Goal: Task Accomplishment & Management: Complete application form

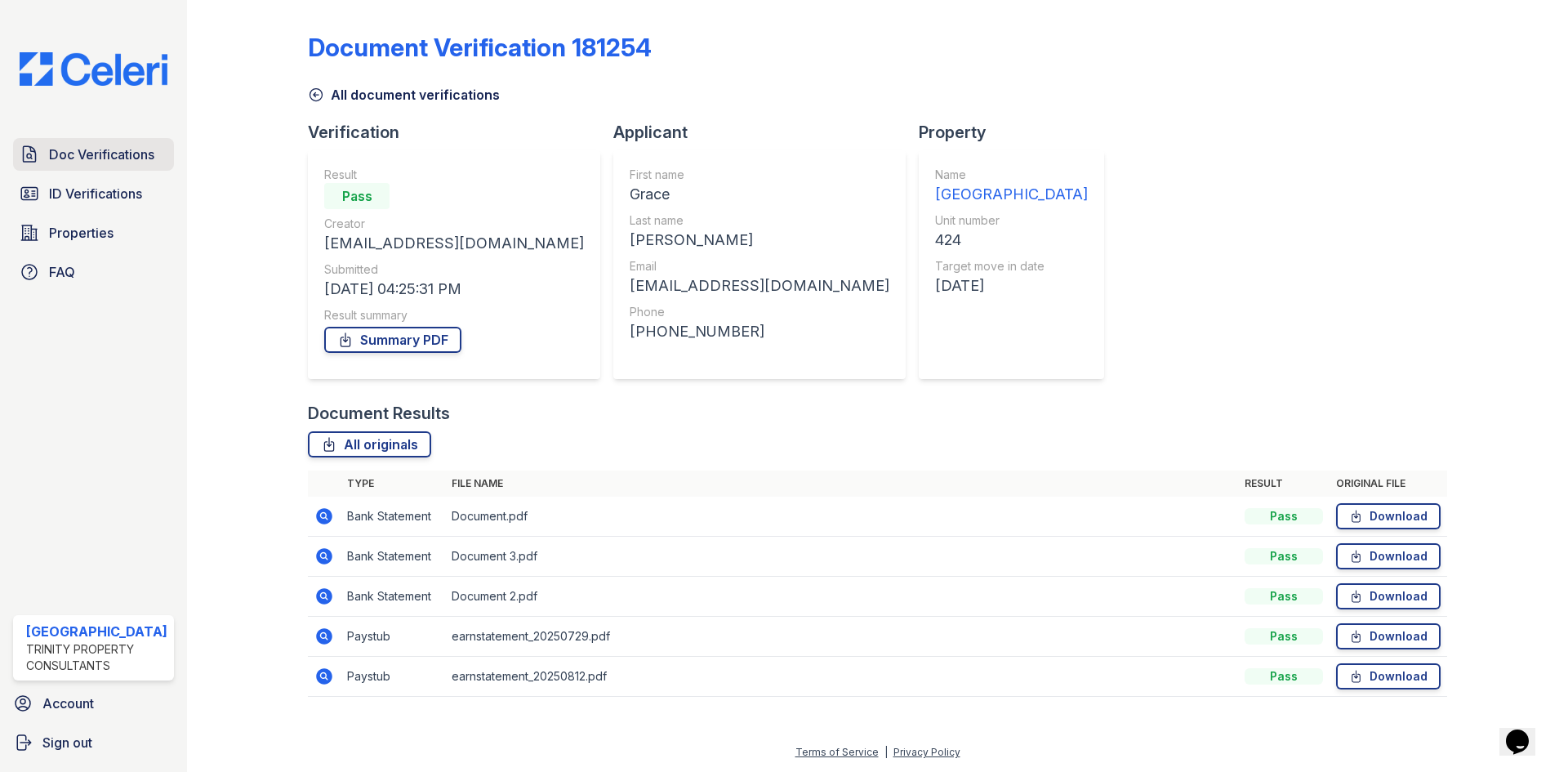
drag, startPoint x: 0, startPoint y: 0, endPoint x: 89, endPoint y: 155, distance: 178.7
click at [89, 155] on span "Doc Verifications" at bounding box center [102, 154] width 105 height 20
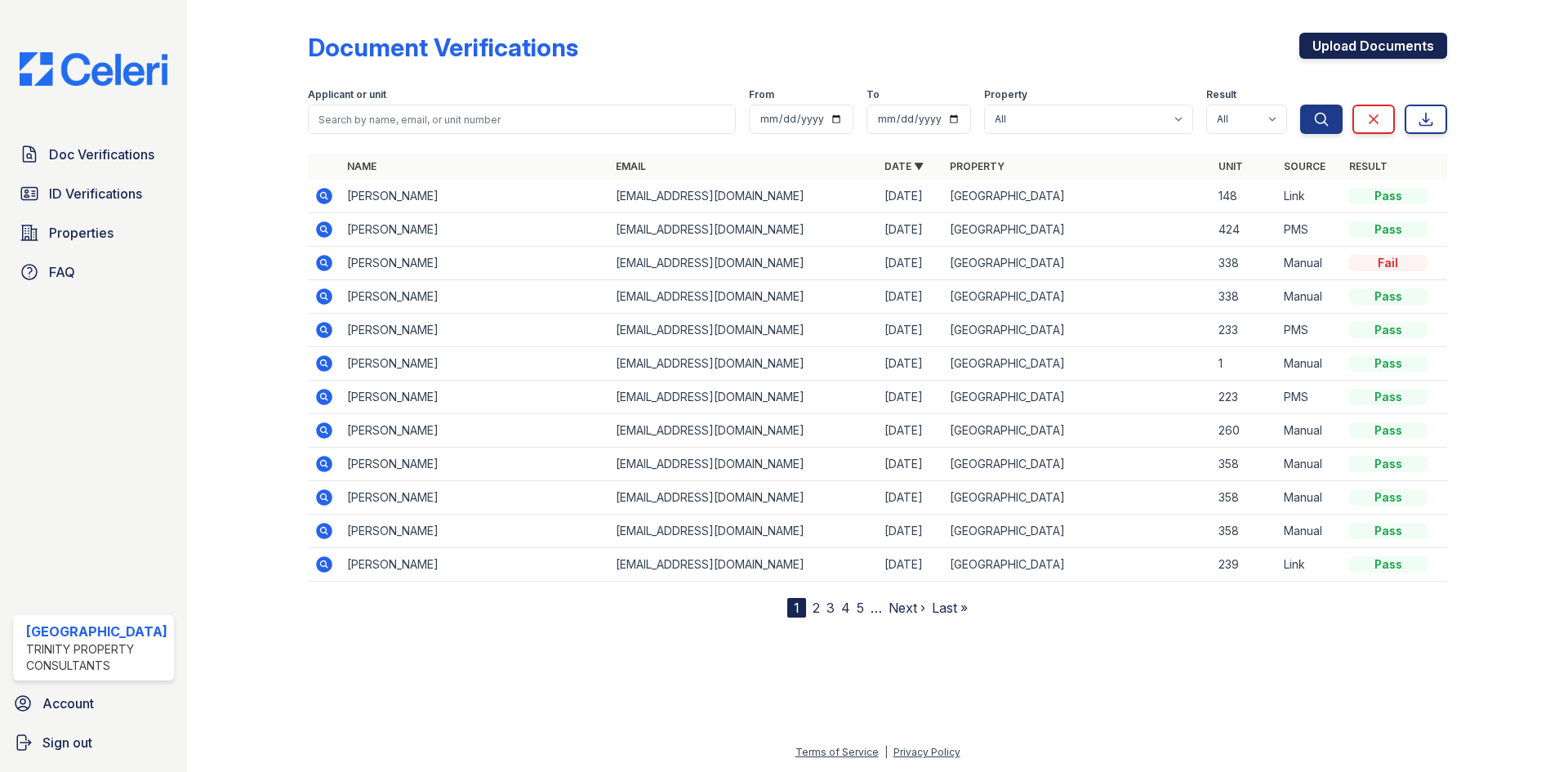
click at [1354, 53] on link "Upload Documents" at bounding box center [1373, 46] width 148 height 26
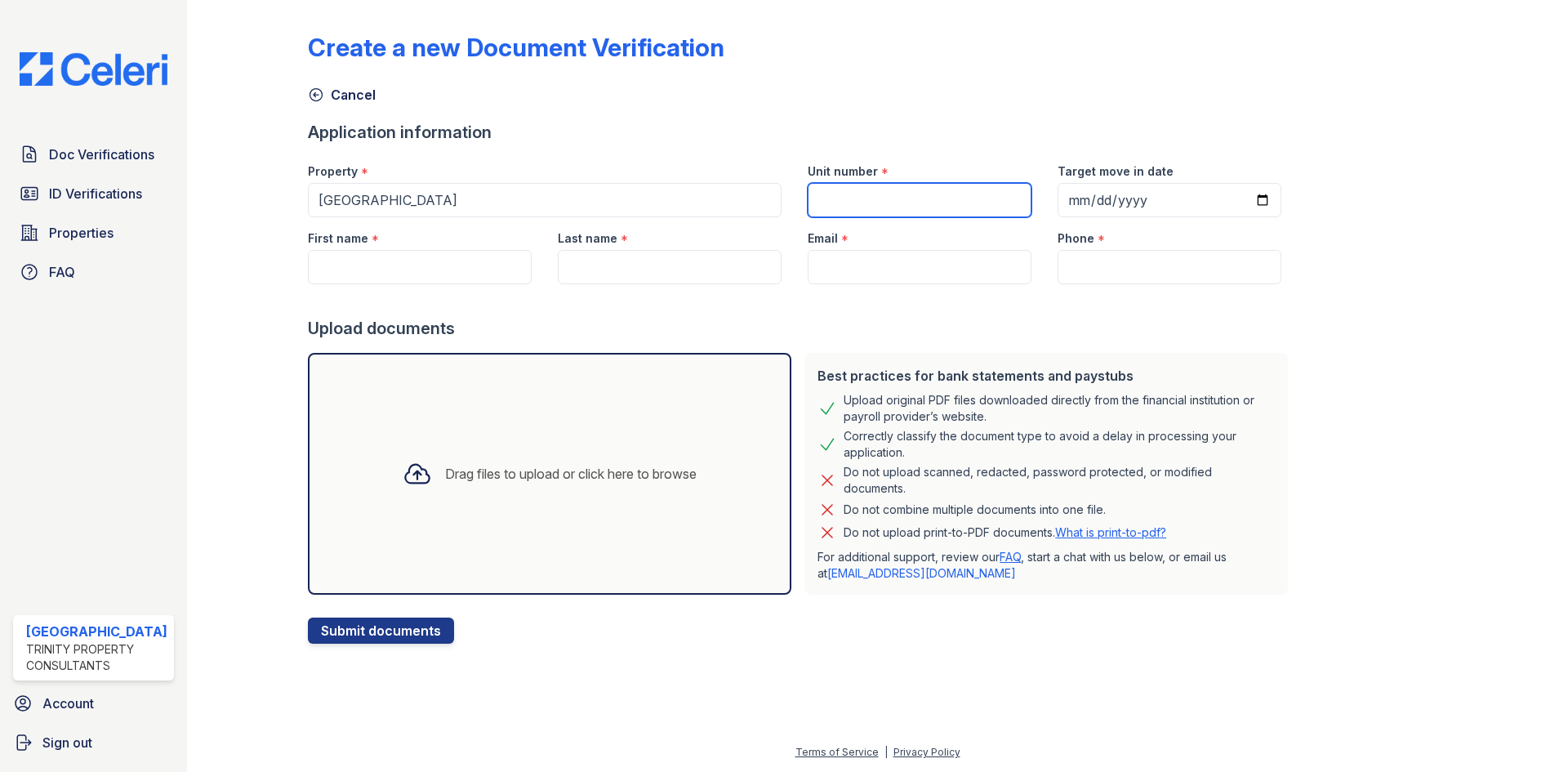
click at [858, 188] on input "Unit number" at bounding box center [919, 200] width 224 height 35
type input "233"
click at [433, 272] on input "First name" at bounding box center [419, 267] width 224 height 35
paste input "Jaleah"
type input "Jaleah"
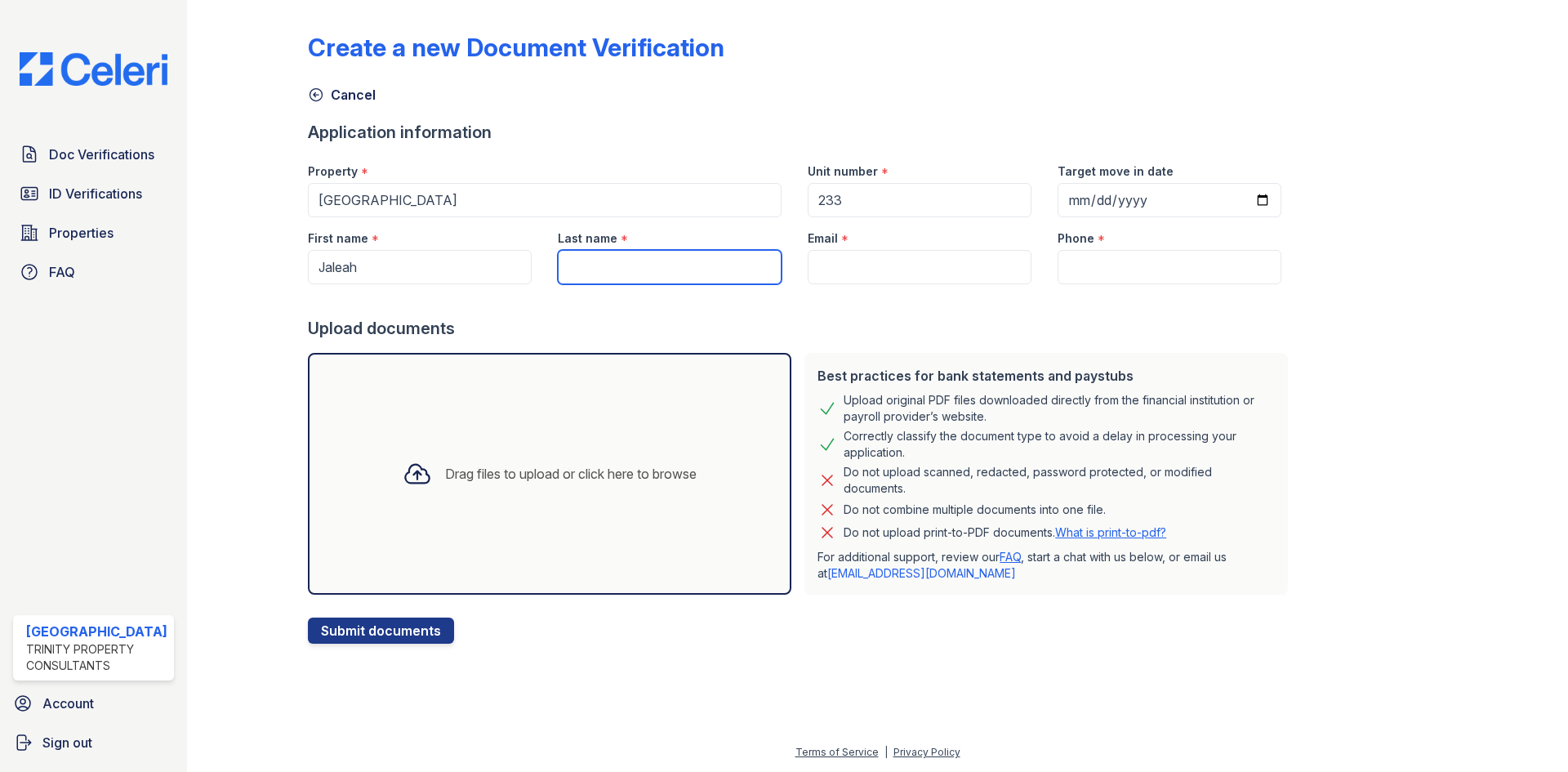
click at [608, 262] on input "Last name" at bounding box center [670, 267] width 224 height 35
paste input "[PERSON_NAME]"
type input "[PERSON_NAME]"
click at [894, 269] on input "Email" at bounding box center [919, 267] width 224 height 35
paste input "[EMAIL_ADDRESS][DOMAIN_NAME]"
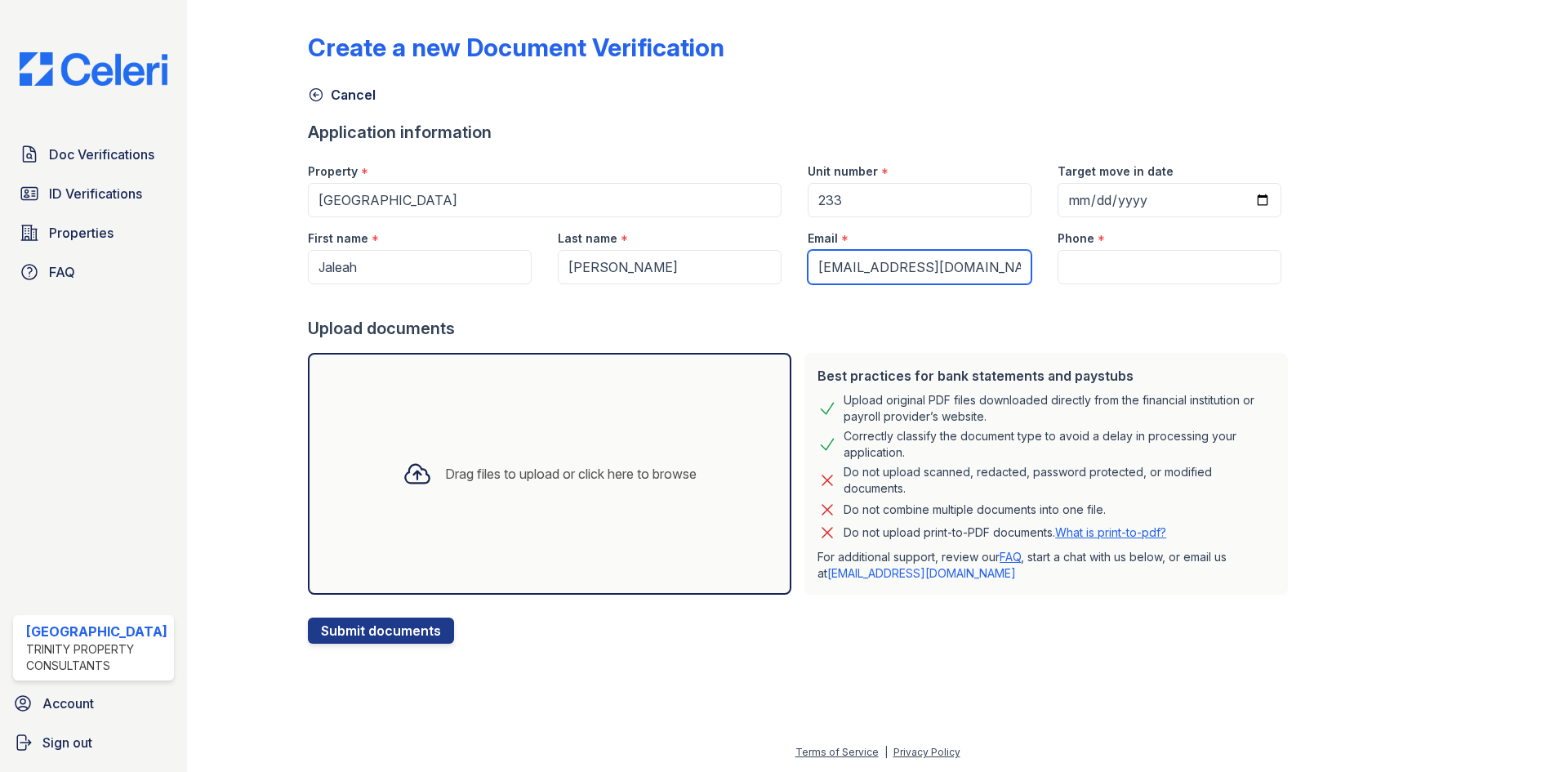
type input "[EMAIL_ADDRESS][DOMAIN_NAME]"
click at [1101, 263] on input "Phone" at bounding box center [1169, 267] width 224 height 35
paste input "(763) 388-3307"
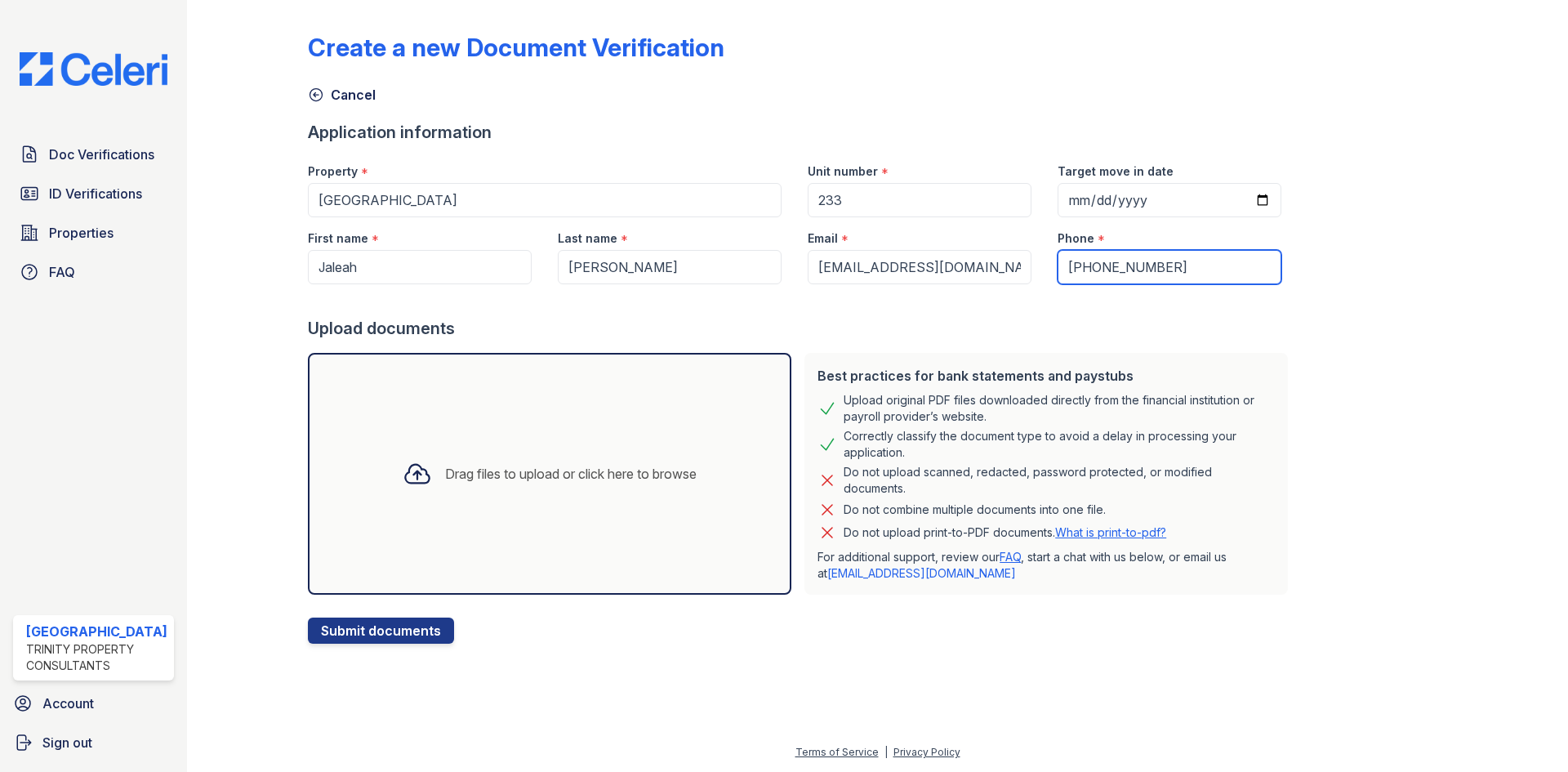
type input "(763) 388-3307"
click at [420, 461] on icon at bounding box center [418, 474] width 29 height 29
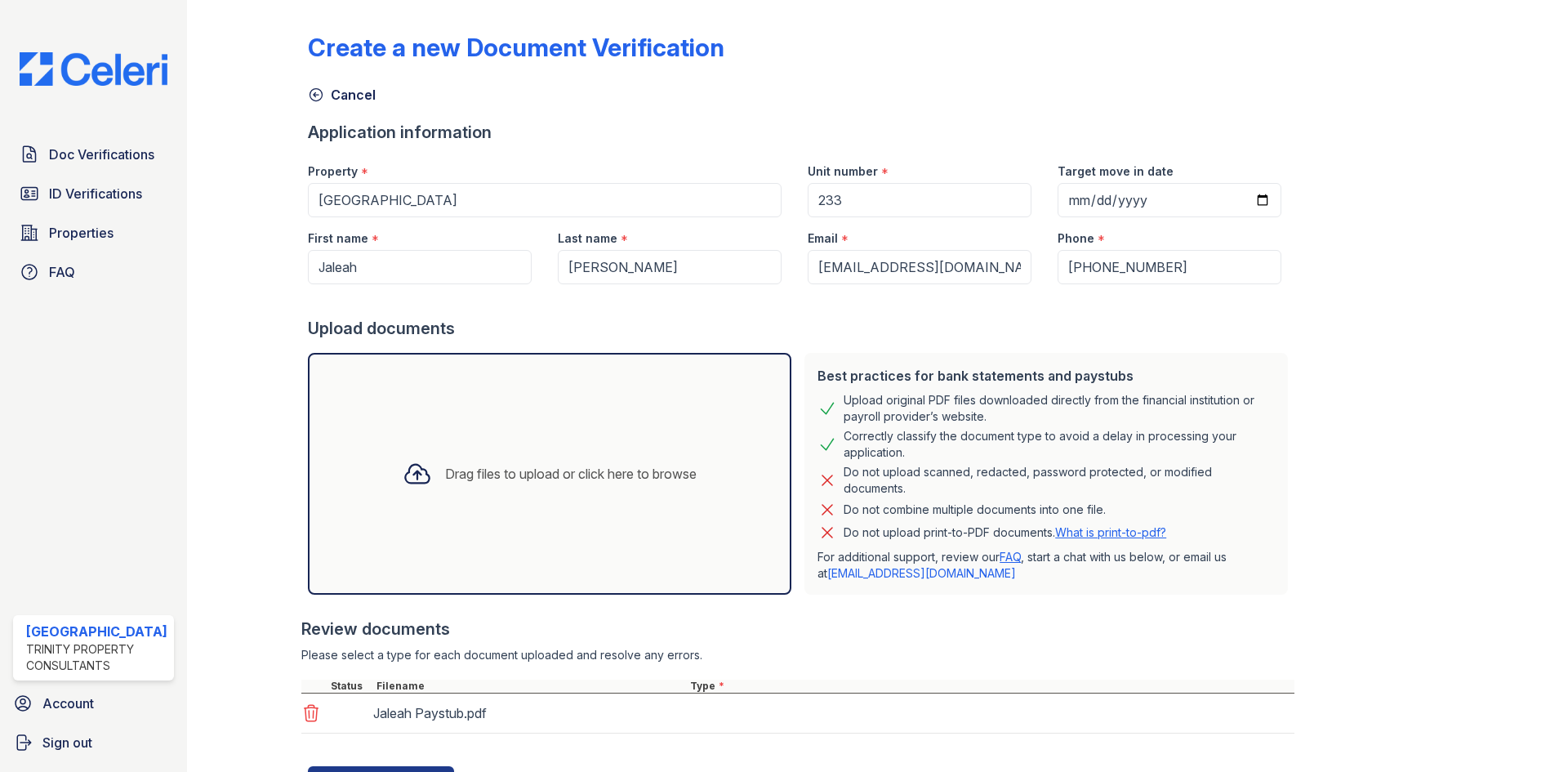
scroll to position [76, 0]
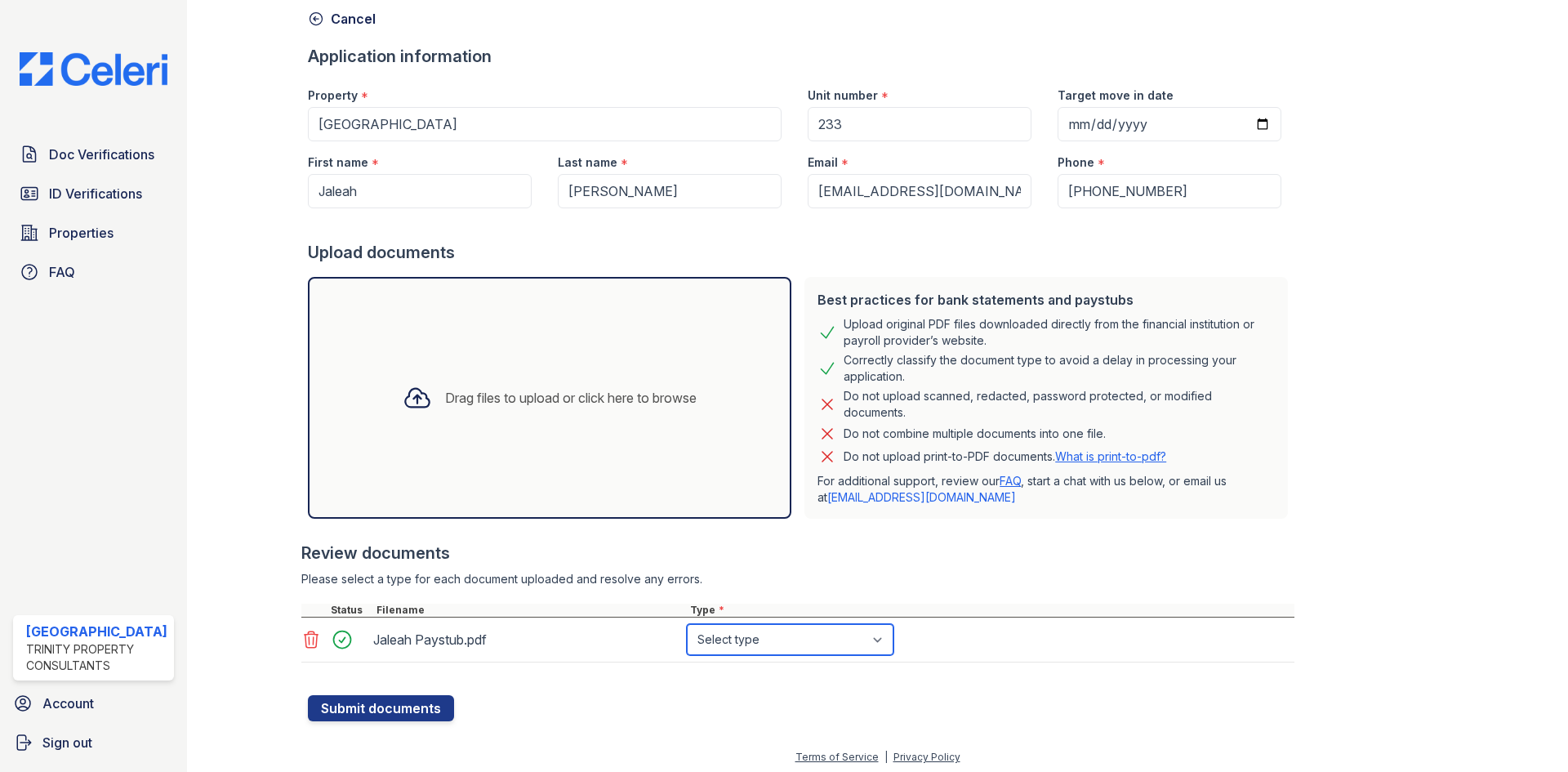
click at [756, 637] on select "Select type Paystub Bank Statement Offer Letter Tax Documents Benefit Award Let…" at bounding box center [790, 639] width 206 height 31
select select "paystub"
click at [687, 624] on select "Select type Paystub Bank Statement Offer Letter Tax Documents Benefit Award Let…" at bounding box center [790, 639] width 206 height 31
click at [422, 711] on button "Submit documents" at bounding box center [381, 708] width 146 height 26
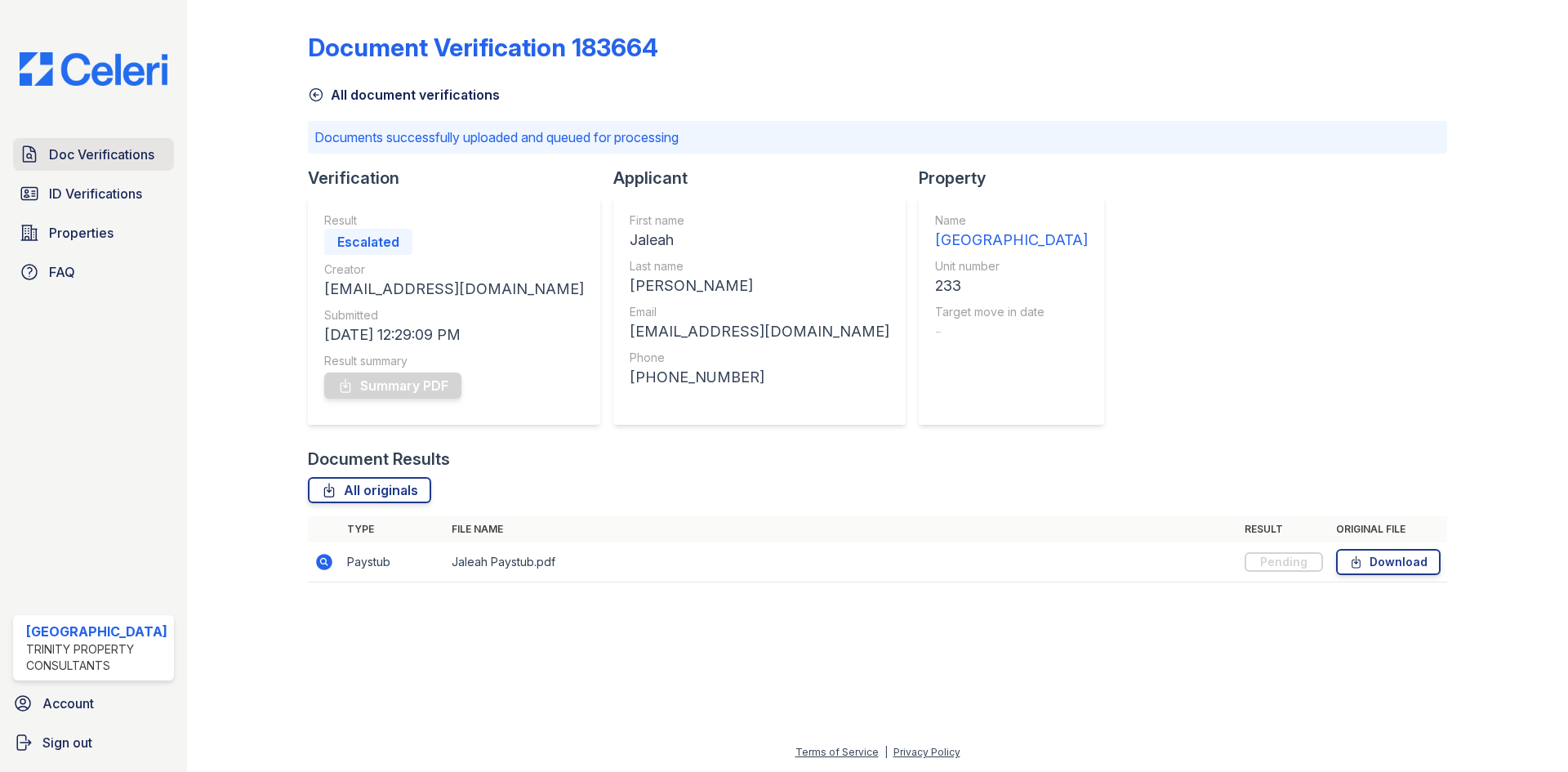
click at [155, 147] on link "Doc Verifications" at bounding box center [93, 154] width 161 height 33
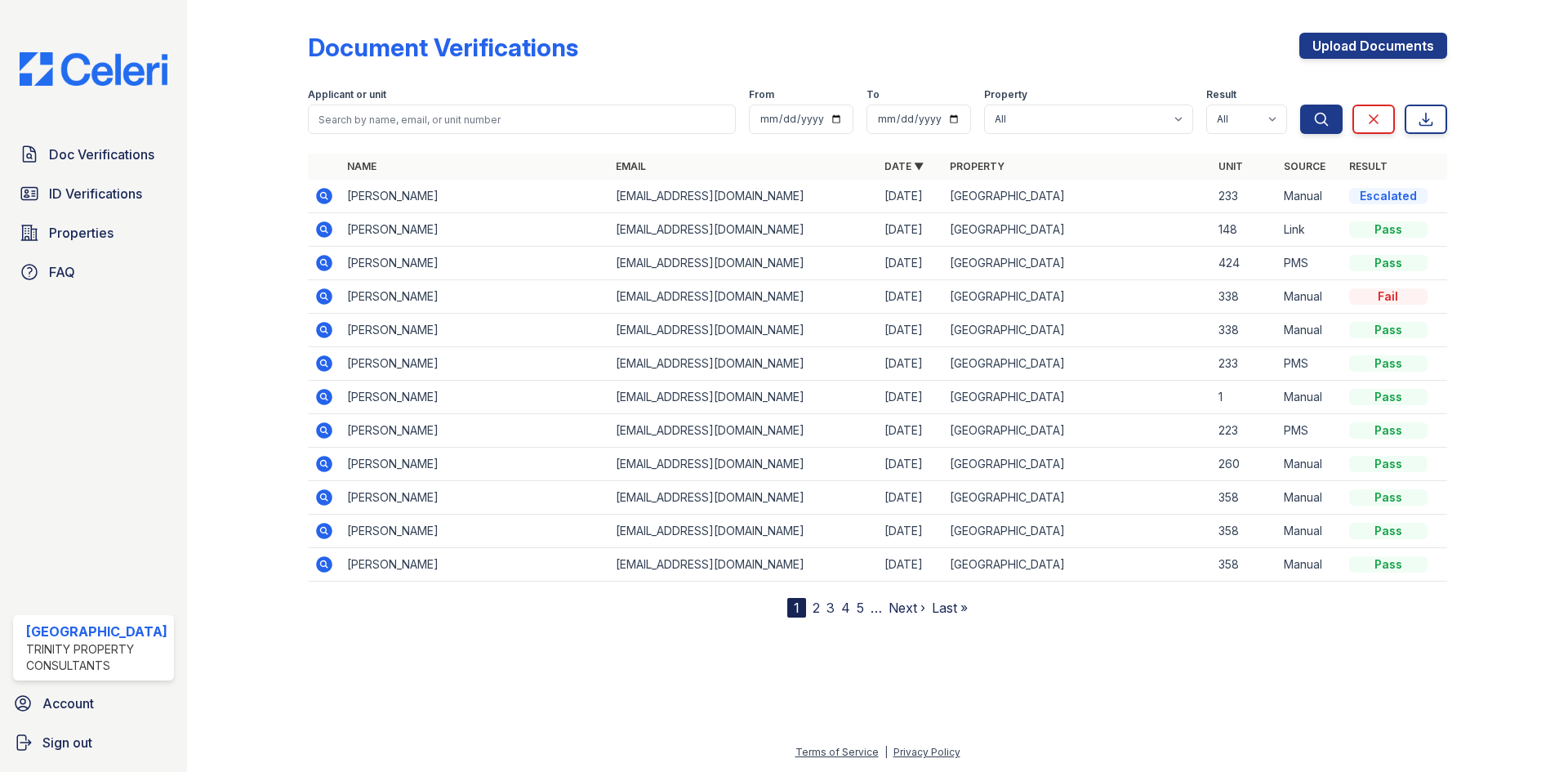
click at [326, 191] on icon at bounding box center [324, 196] width 16 height 16
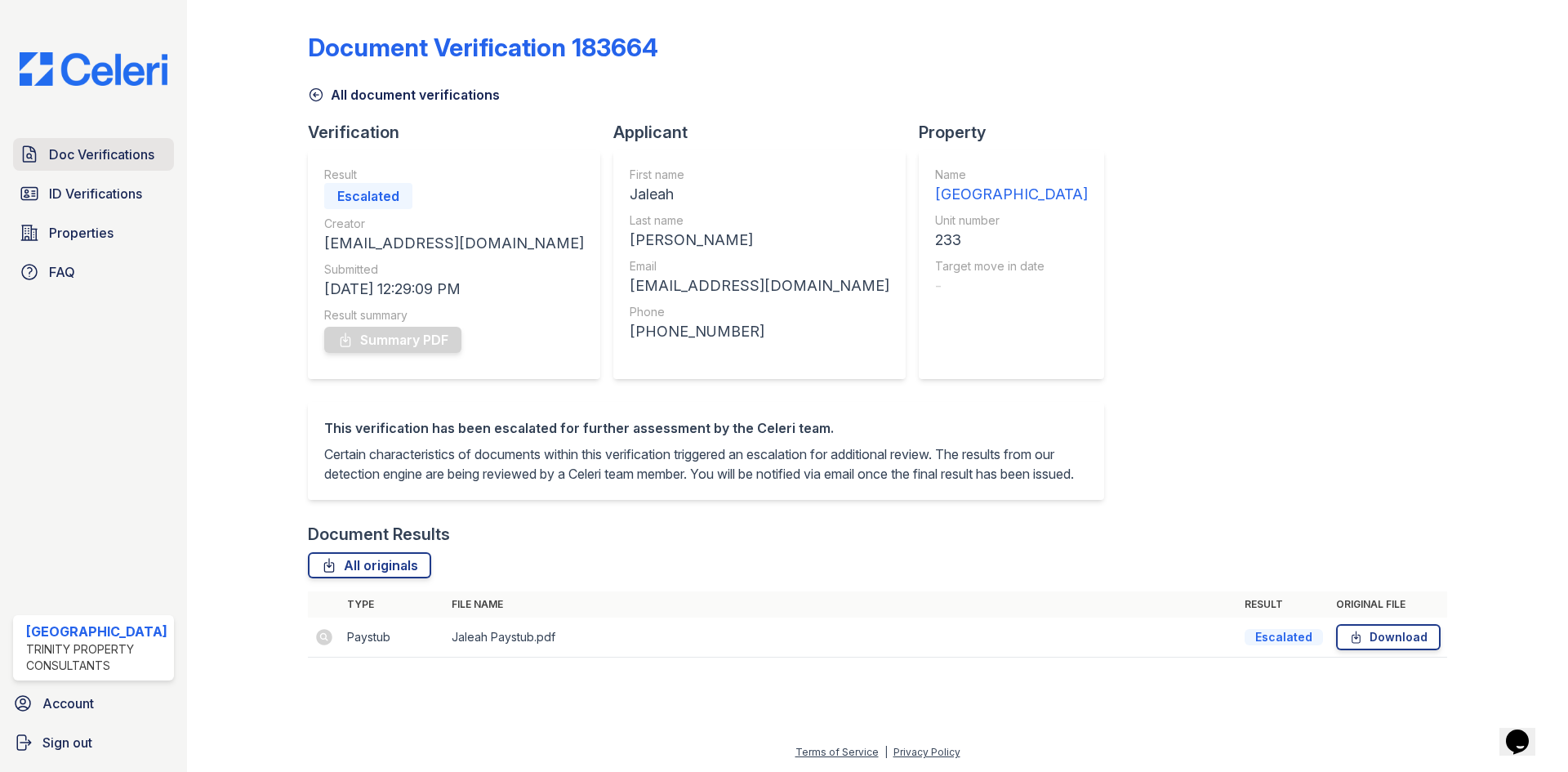
click at [69, 161] on span "Doc Verifications" at bounding box center [102, 154] width 105 height 20
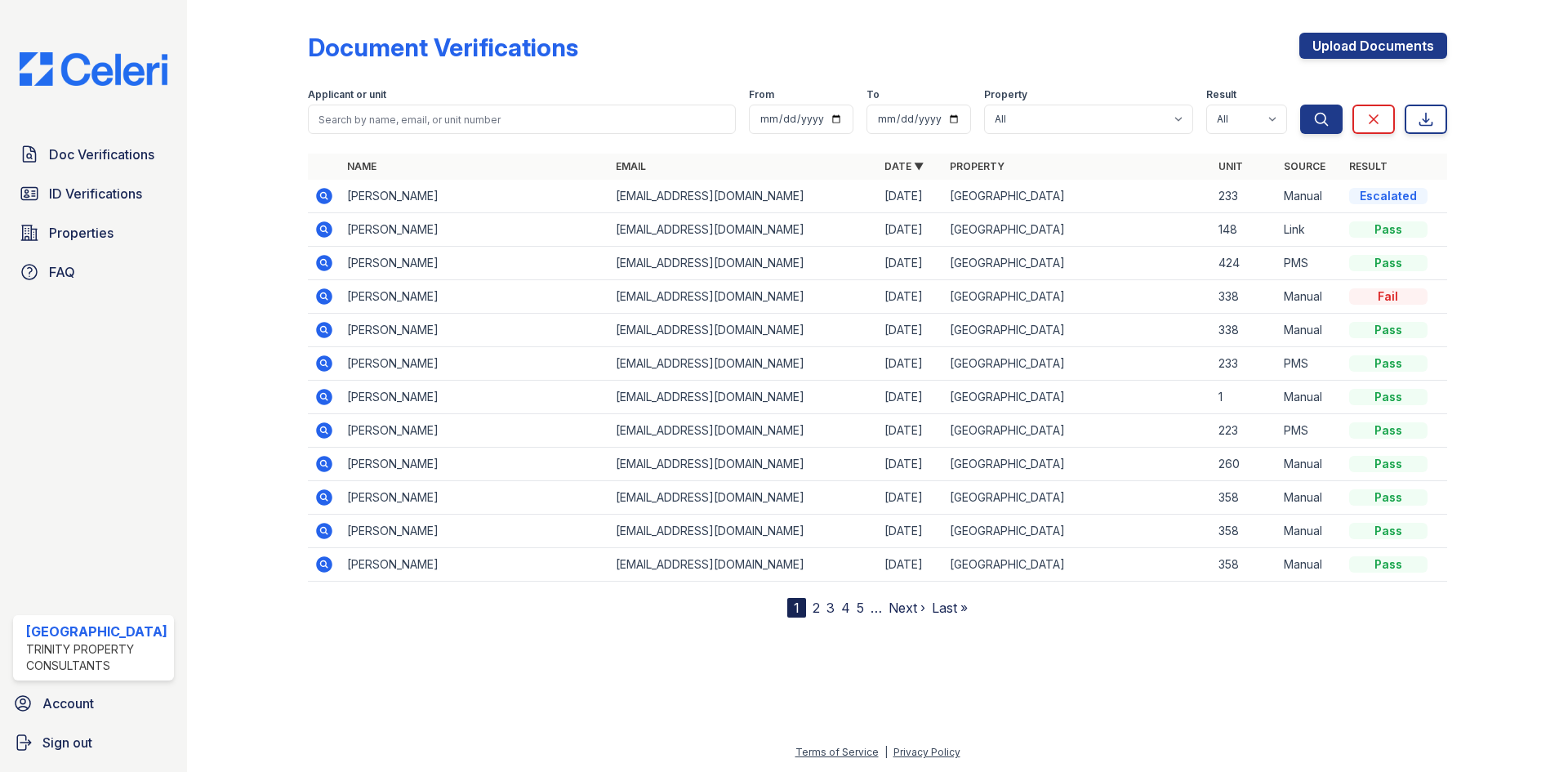
click at [328, 363] on icon at bounding box center [324, 363] width 16 height 16
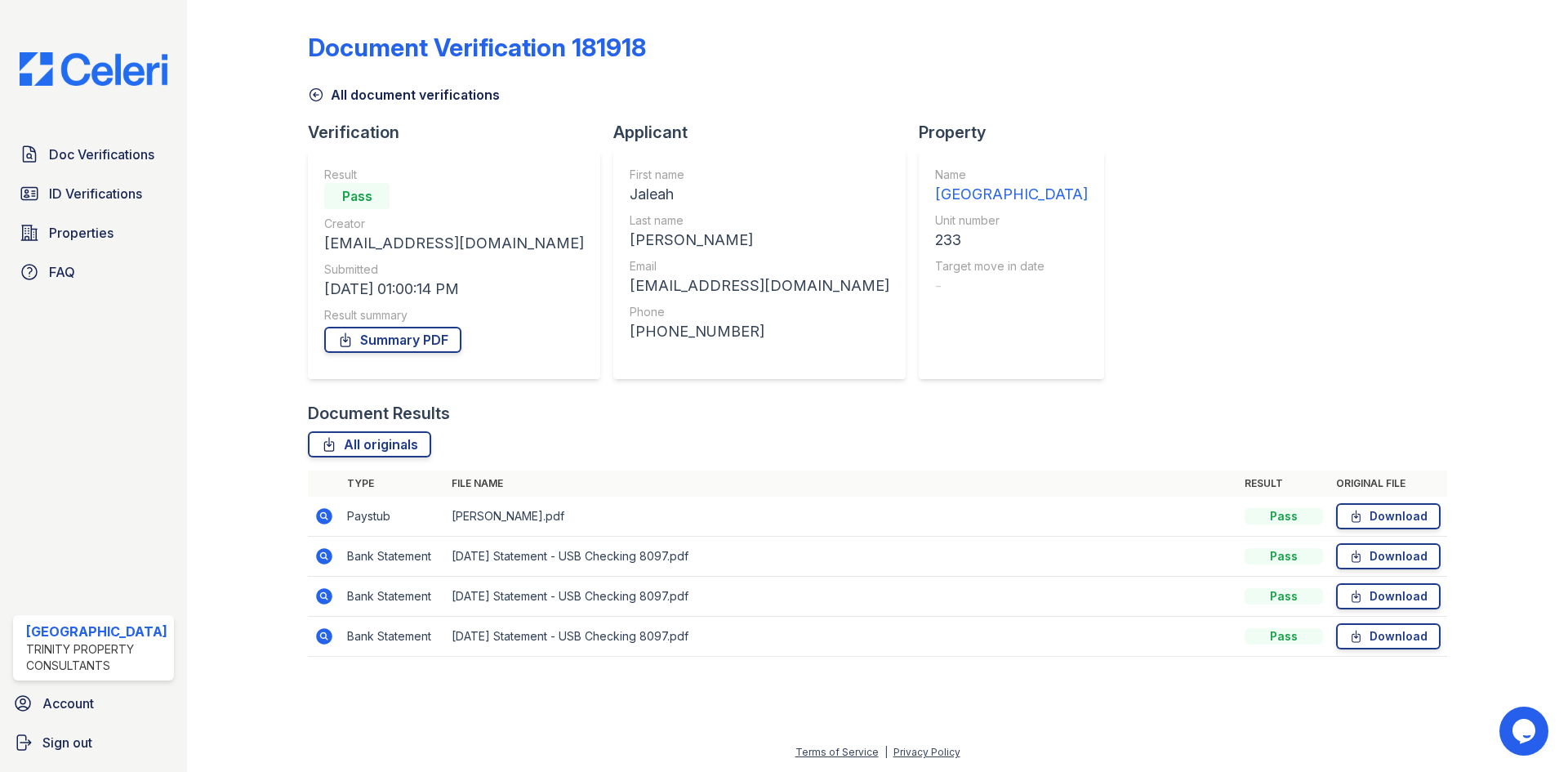
click at [315, 512] on icon at bounding box center [324, 516] width 20 height 20
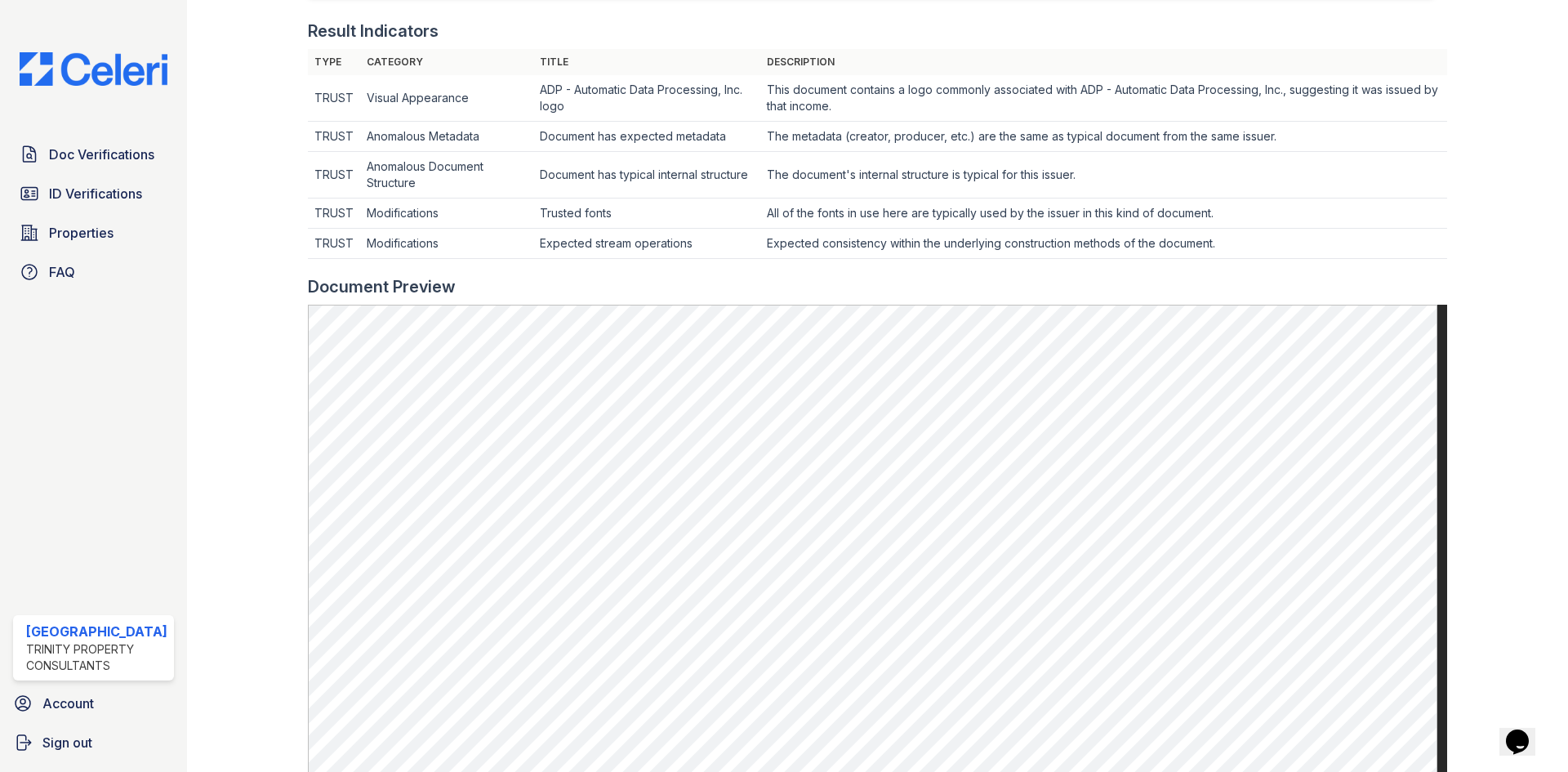
scroll to position [653, 0]
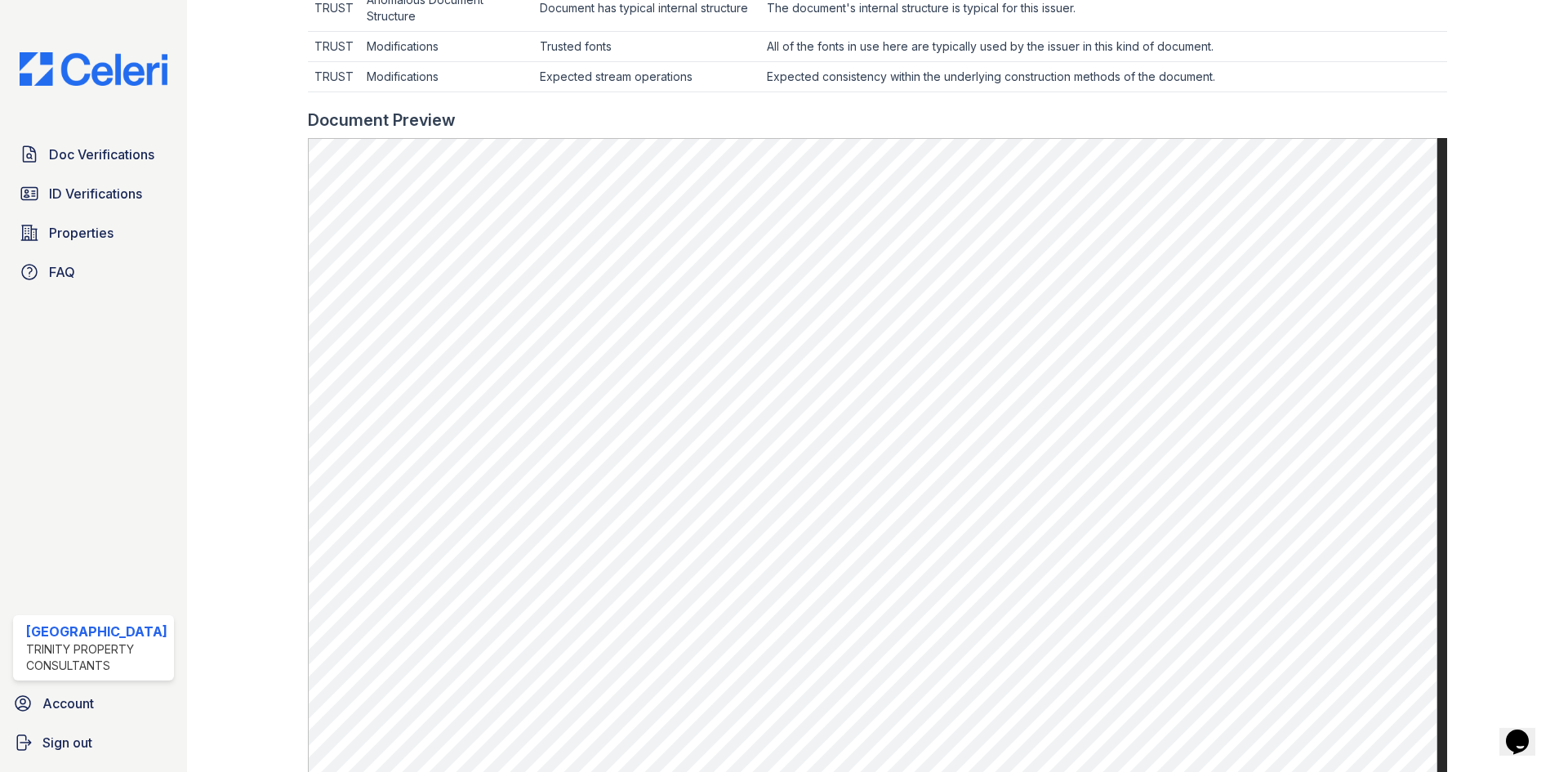
click at [1449, 339] on div at bounding box center [1495, 131] width 95 height 1556
click at [61, 153] on span "Doc Verifications" at bounding box center [102, 154] width 105 height 20
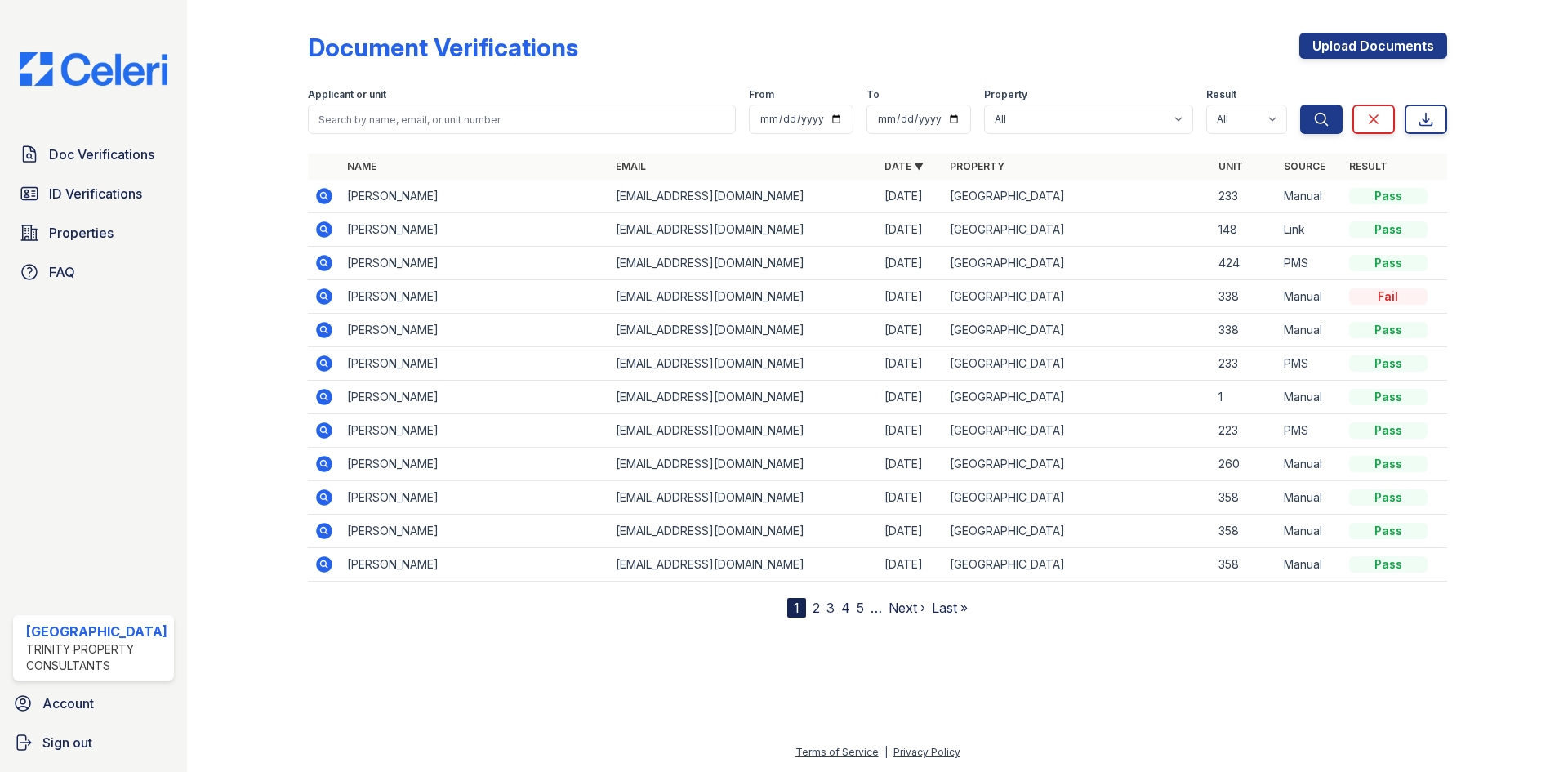
click at [323, 192] on icon at bounding box center [324, 196] width 20 height 20
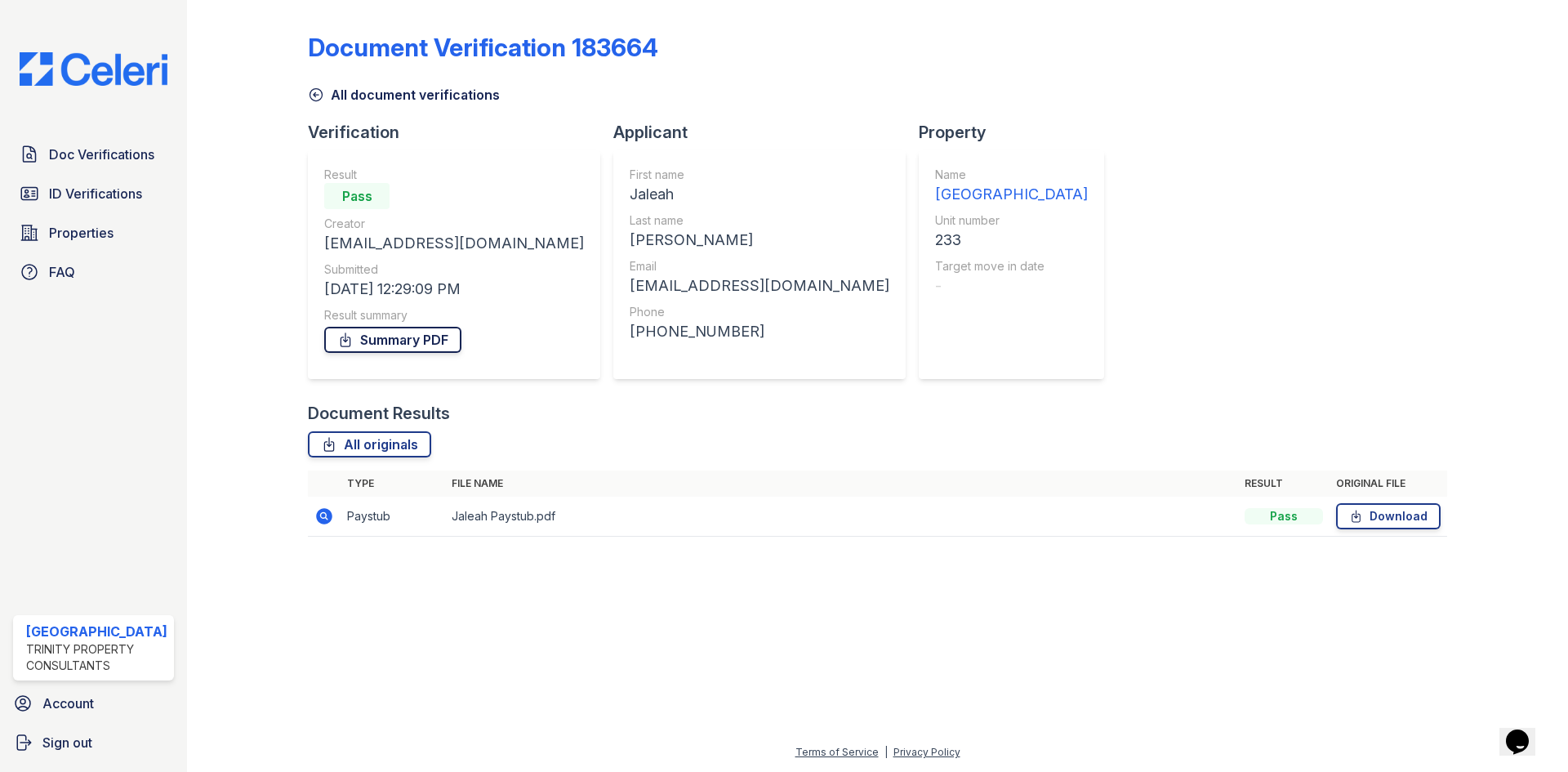
click at [410, 340] on link "Summary PDF" at bounding box center [393, 340] width 137 height 26
